Goal: Information Seeking & Learning: Understand process/instructions

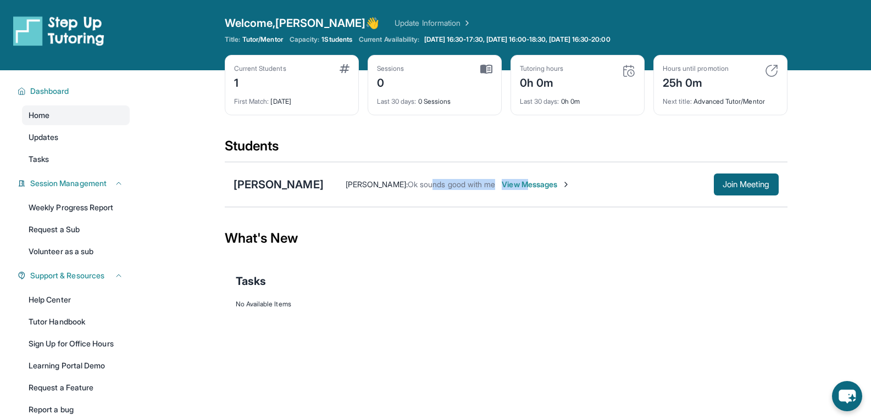
drag, startPoint x: 0, startPoint y: 0, endPoint x: 532, endPoint y: 163, distance: 556.2
click at [532, 163] on div "[PERSON_NAME] [PERSON_NAME] : Ok sounds good with me View Messages Join Meeting" at bounding box center [506, 184] width 563 height 45
click at [632, 257] on div "What's New" at bounding box center [506, 238] width 563 height 48
click at [552, 187] on span "View Messages" at bounding box center [536, 184] width 69 height 11
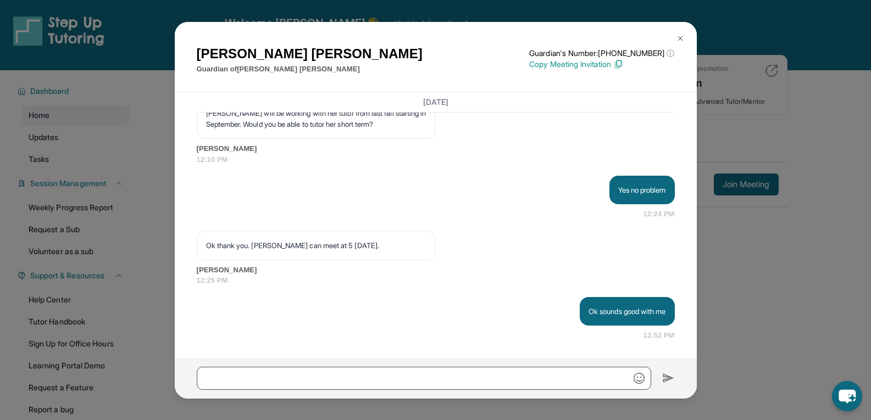
scroll to position [1263, 0]
click at [824, 151] on div "[PERSON_NAME] Guardian of [PERSON_NAME] Guardian's Number: [PHONE_NUMBER] ⓘ Thi…" at bounding box center [435, 210] width 871 height 420
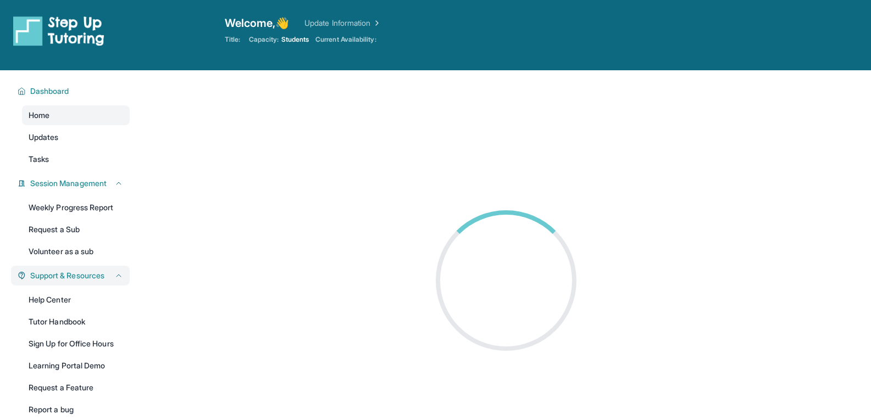
click at [118, 276] on icon at bounding box center [118, 275] width 9 height 9
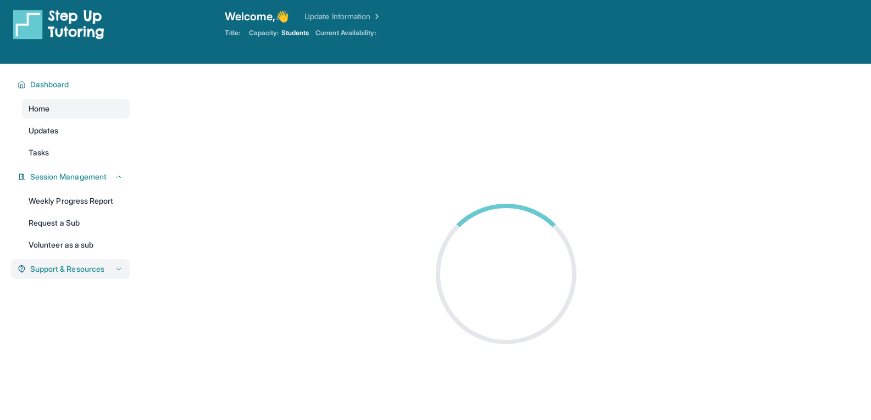
scroll to position [70, 0]
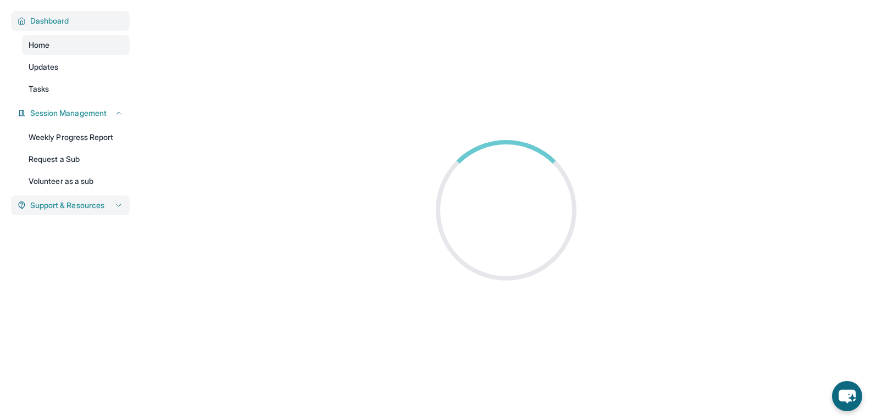
click at [33, 19] on span "Dashboard" at bounding box center [49, 20] width 39 height 11
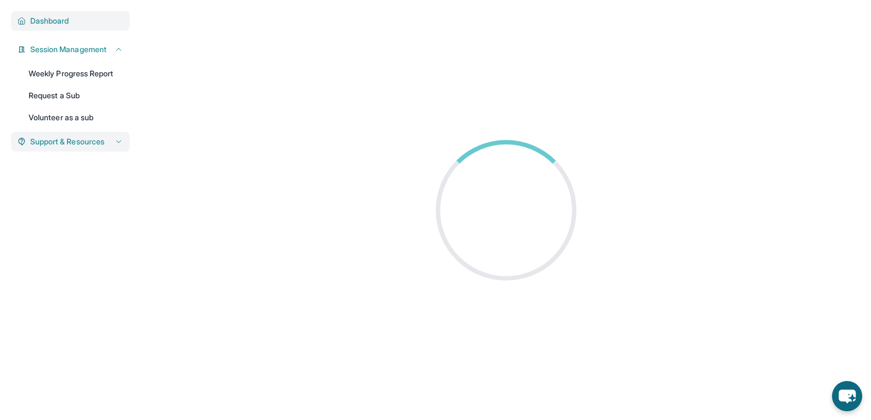
click at [43, 20] on span "Dashboard" at bounding box center [49, 20] width 39 height 11
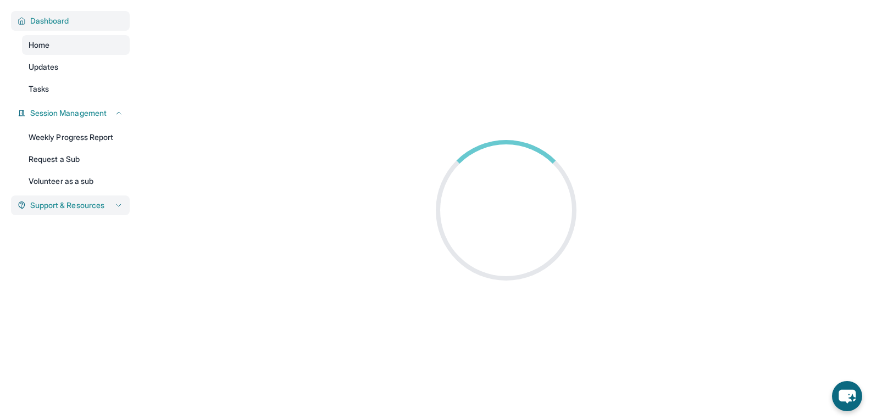
click at [24, 18] on icon at bounding box center [22, 20] width 8 height 9
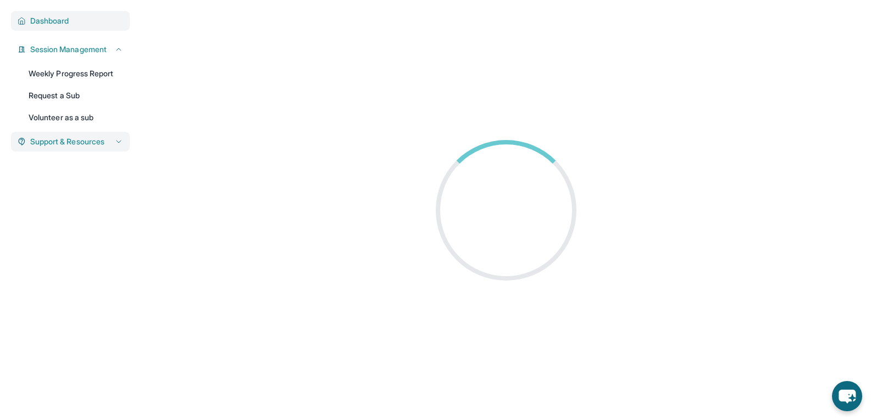
click at [31, 22] on span "Dashboard" at bounding box center [49, 20] width 39 height 11
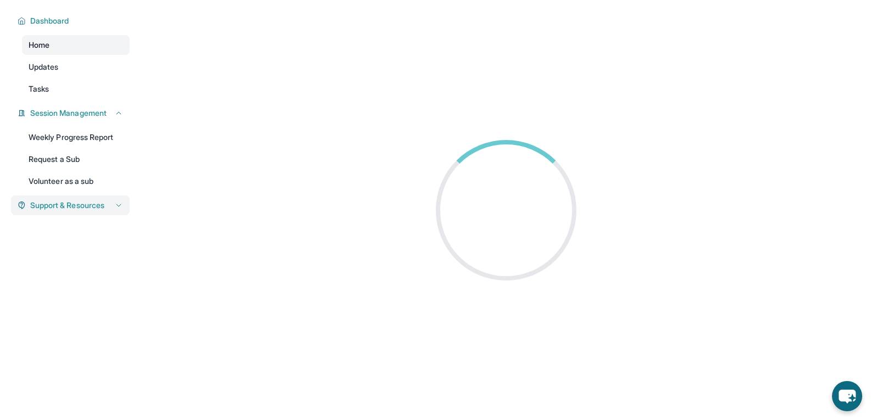
click at [33, 43] on span "Home" at bounding box center [39, 45] width 21 height 11
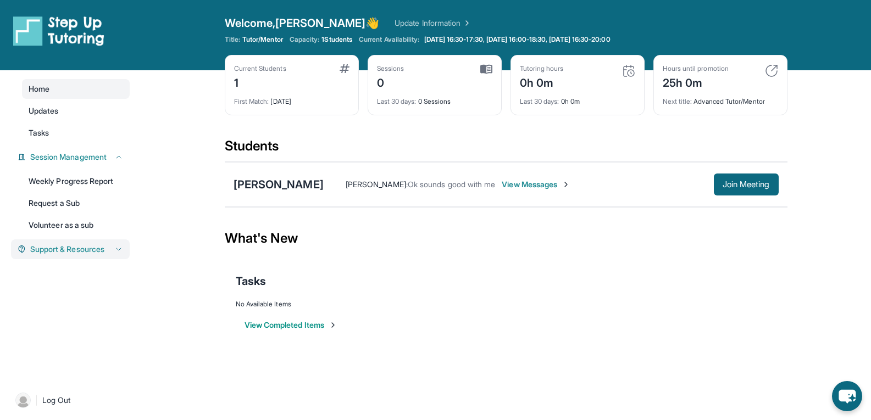
scroll to position [0, 0]
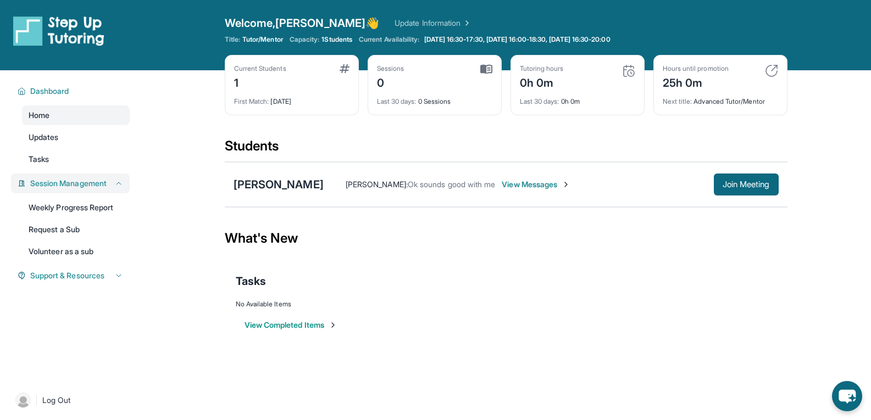
click at [114, 188] on icon at bounding box center [118, 183] width 9 height 9
click at [116, 185] on icon at bounding box center [118, 183] width 4 height 2
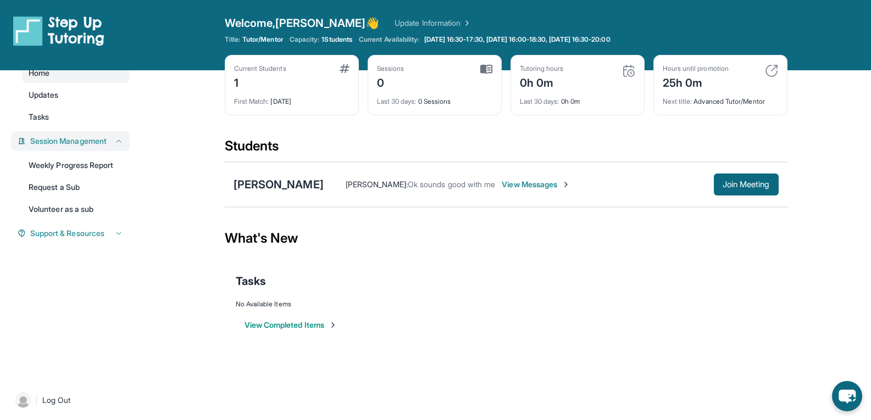
scroll to position [83, 0]
click at [115, 224] on div "Support & Resources" at bounding box center [70, 234] width 119 height 20
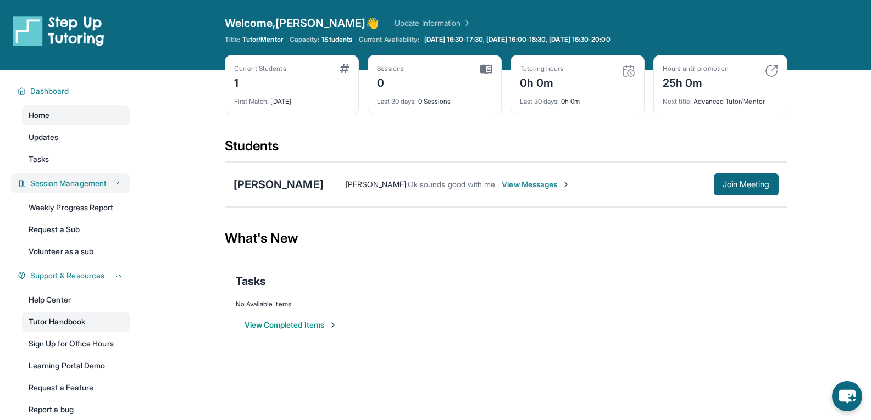
scroll to position [70, 0]
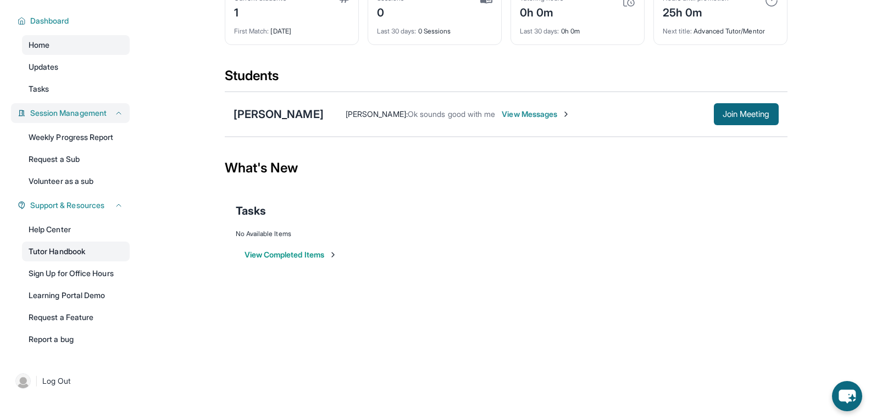
click at [61, 253] on link "Tutor Handbook" at bounding box center [76, 252] width 108 height 20
